Goal: Information Seeking & Learning: Find contact information

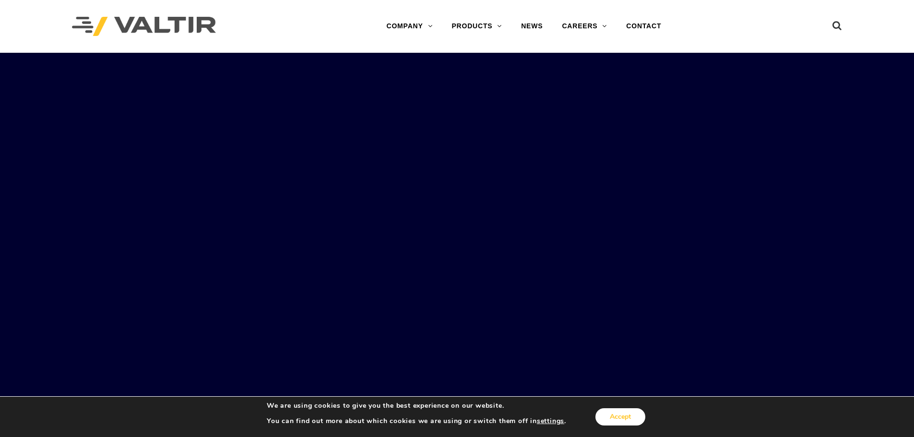
click at [629, 415] on button "Accept" at bounding box center [620, 416] width 50 height 17
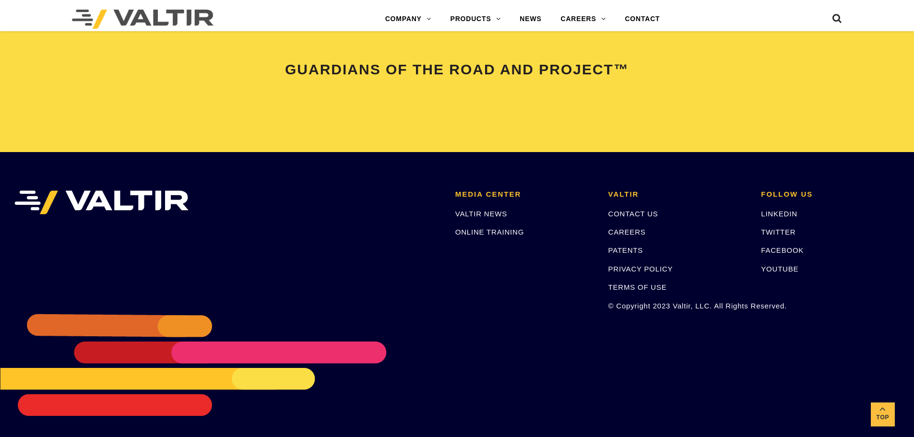
scroll to position [2015, 0]
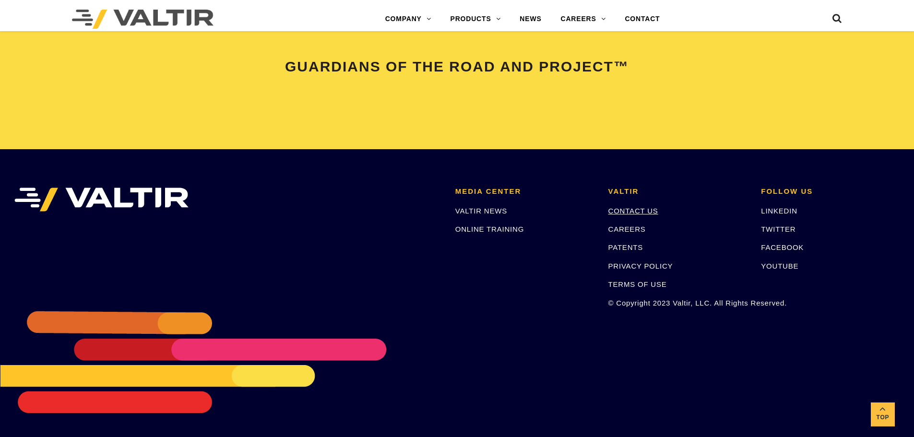
click at [624, 212] on link "CONTACT US" at bounding box center [633, 211] width 50 height 8
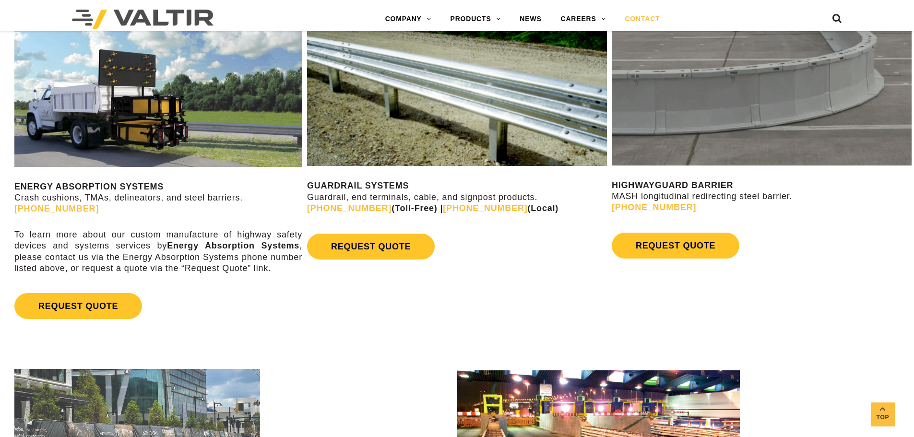
scroll to position [576, 0]
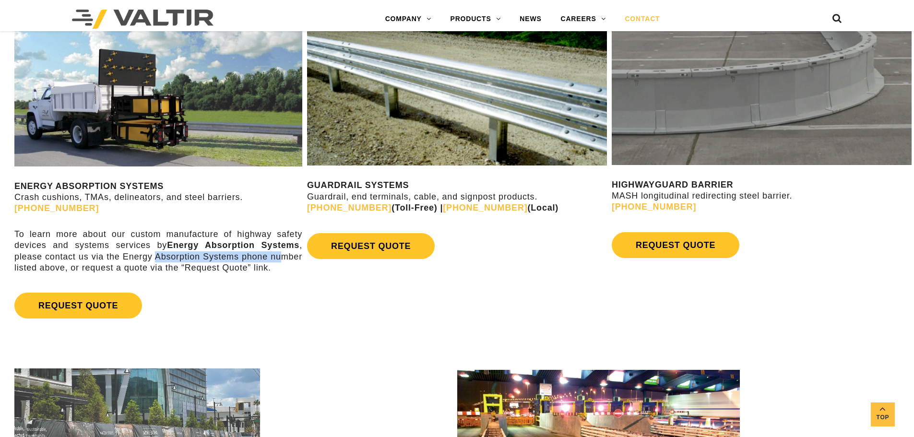
drag, startPoint x: 156, startPoint y: 255, endPoint x: 282, endPoint y: 254, distance: 125.2
click at [282, 254] on p "To learn more about our custom manufacture of highway safety devices and system…" at bounding box center [158, 251] width 288 height 45
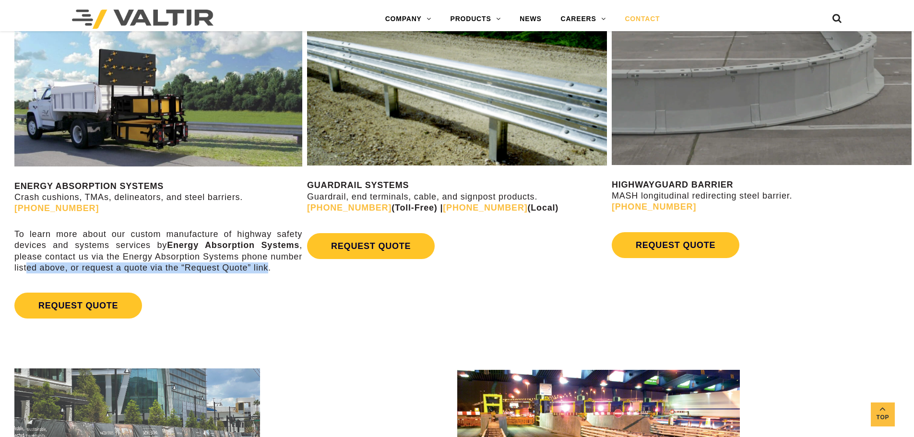
drag, startPoint x: 28, startPoint y: 267, endPoint x: 268, endPoint y: 267, distance: 239.9
click at [268, 267] on p "To learn more about our custom manufacture of highway safety devices and system…" at bounding box center [158, 251] width 288 height 45
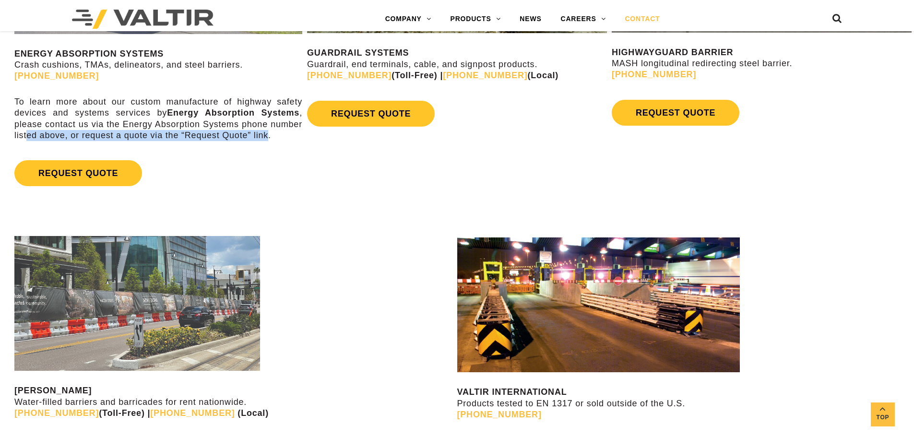
scroll to position [720, 0]
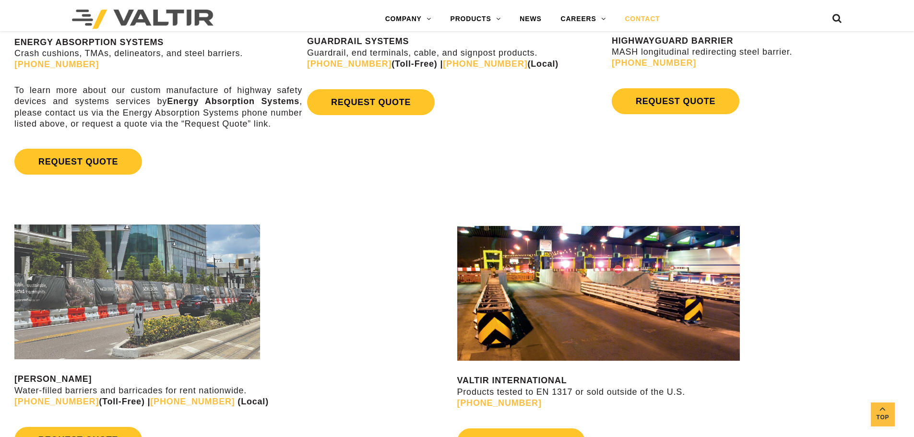
click at [287, 281] on div at bounding box center [234, 292] width 440 height 135
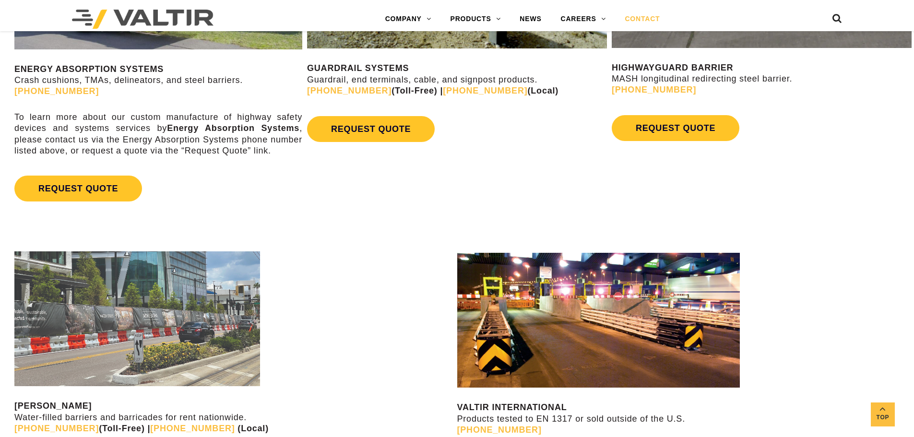
scroll to position [672, 0]
